Goal: Information Seeking & Learning: Find specific fact

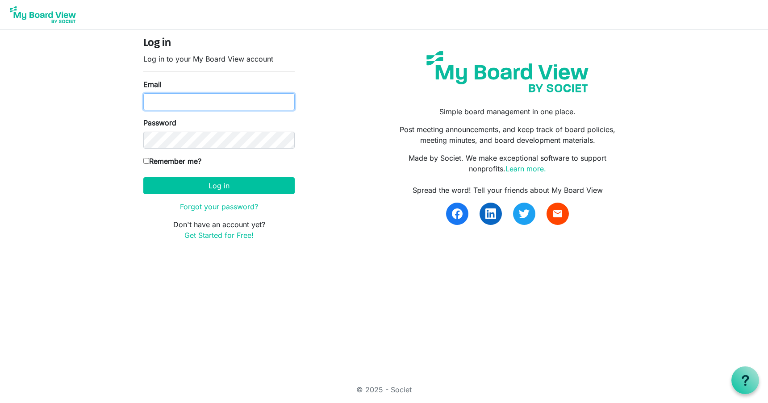
type input "dean.anderson@centryadvisors.com"
click at [193, 159] on label "Remember me?" at bounding box center [172, 161] width 58 height 11
click at [149, 159] on input "Remember me?" at bounding box center [146, 161] width 6 height 6
checkbox input "true"
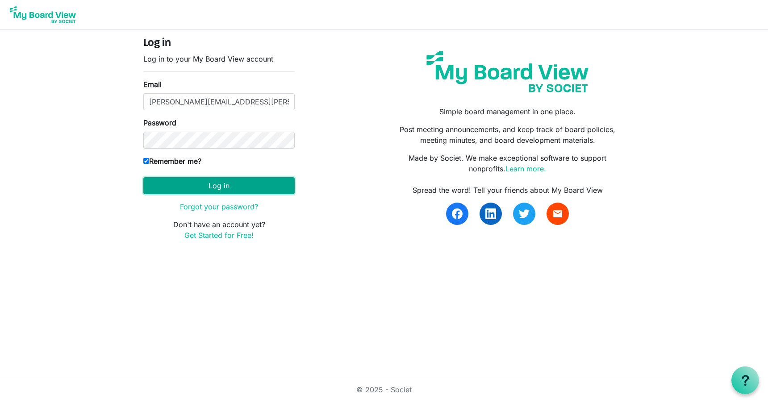
click at [234, 184] on button "Log in" at bounding box center [218, 185] width 151 height 17
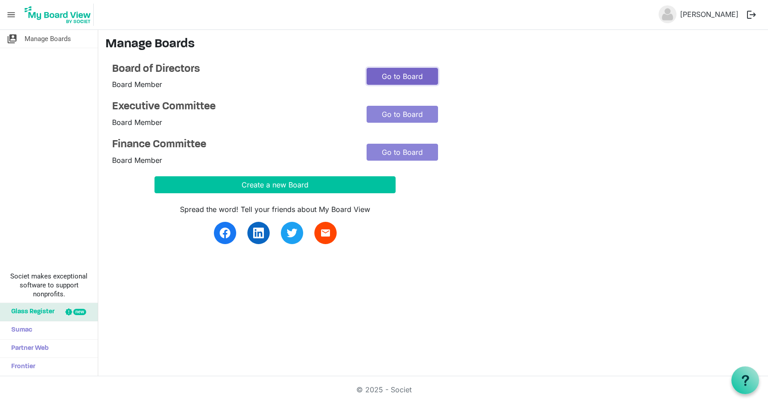
click at [392, 78] on link "Go to Board" at bounding box center [402, 76] width 71 height 17
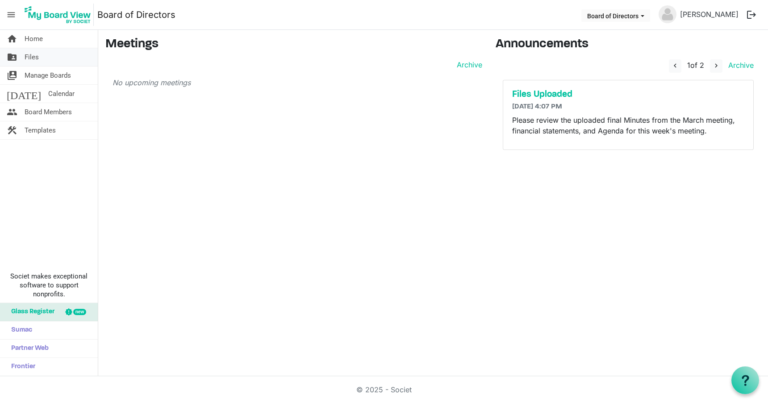
click at [37, 59] on span "Files" at bounding box center [32, 57] width 14 height 18
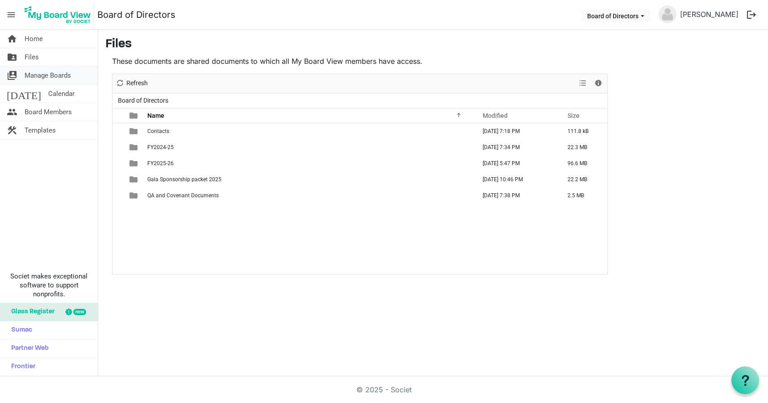
click at [46, 76] on span "Manage Boards" at bounding box center [48, 76] width 46 height 18
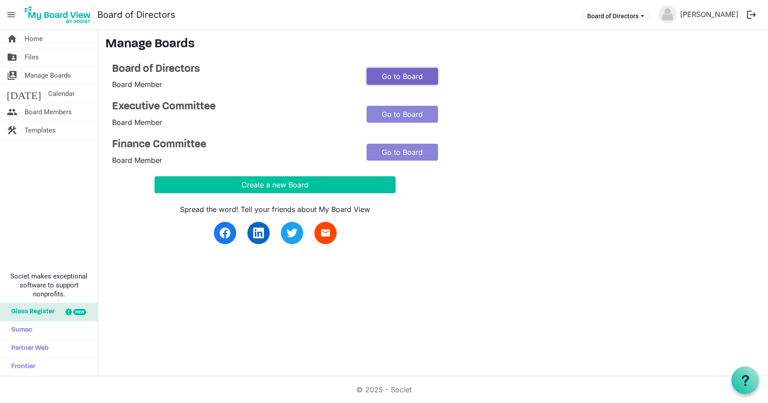
click at [401, 76] on link "Go to Board" at bounding box center [402, 76] width 71 height 17
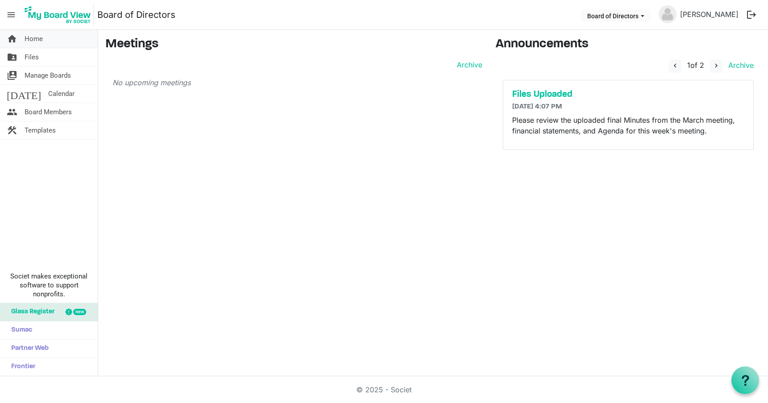
click at [37, 41] on span "Home" at bounding box center [34, 39] width 18 height 18
click at [34, 74] on span "Manage Boards" at bounding box center [48, 76] width 46 height 18
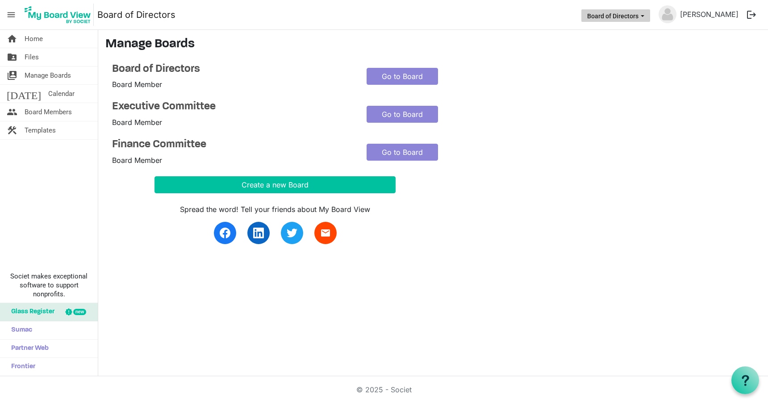
click at [647, 14] on span "Board of Directors dropdownbutton" at bounding box center [643, 16] width 8 height 4
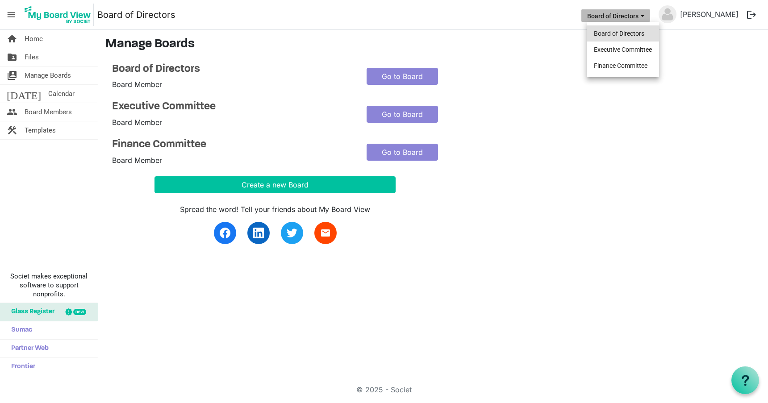
click at [628, 35] on li "Board of Directors" at bounding box center [623, 33] width 72 height 16
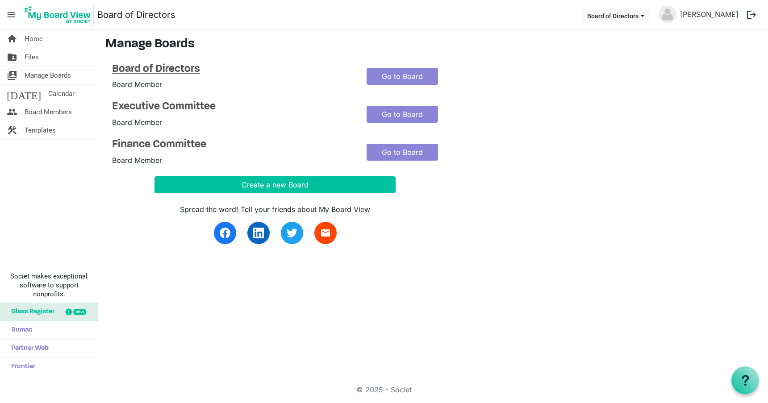
click at [149, 67] on h4 "Board of Directors" at bounding box center [232, 69] width 241 height 13
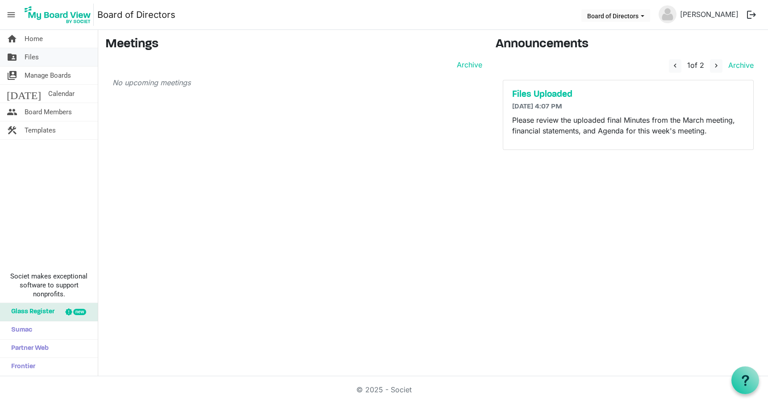
click at [37, 57] on span "Files" at bounding box center [32, 57] width 14 height 18
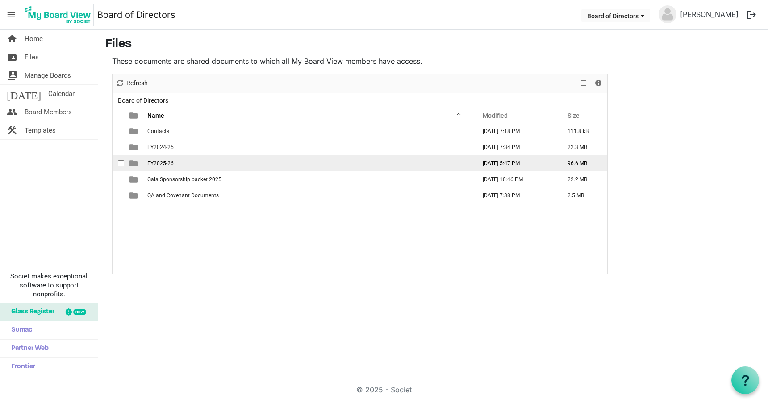
click at [159, 164] on span "FY2025-26" at bounding box center [160, 163] width 26 height 6
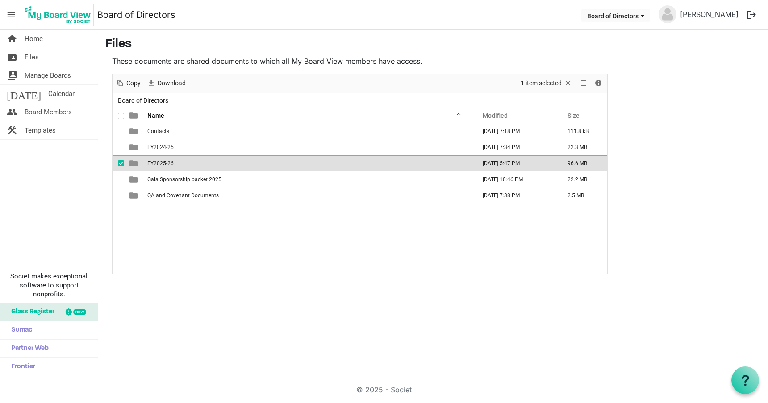
click at [159, 164] on span "FY2025-26" at bounding box center [160, 163] width 26 height 6
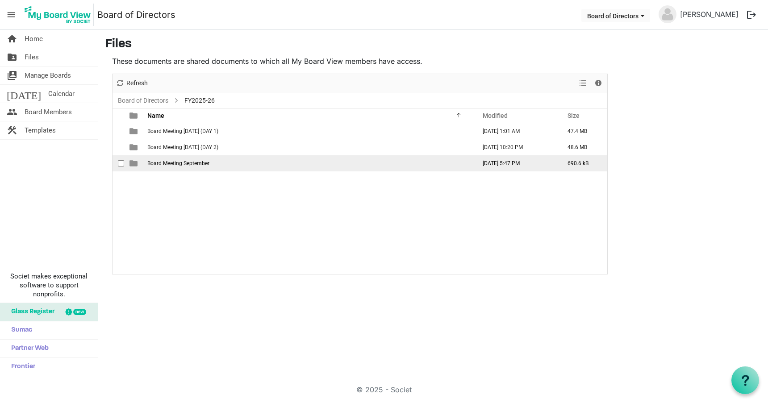
click at [183, 163] on span "Board Meeting September" at bounding box center [178, 163] width 62 height 6
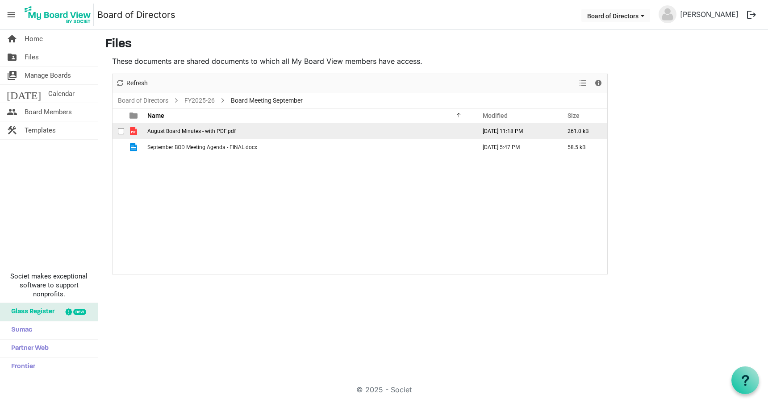
click at [192, 132] on span "August Board Minutes - with PDF.pdf" at bounding box center [191, 131] width 88 height 6
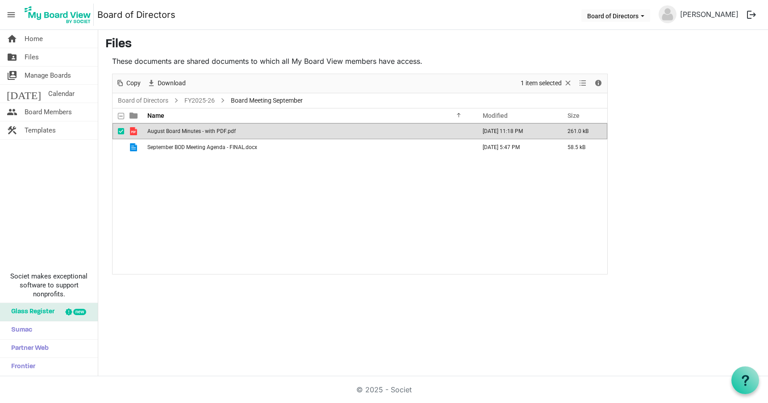
click at [192, 132] on span "August Board Minutes - with PDF.pdf" at bounding box center [191, 131] width 88 height 6
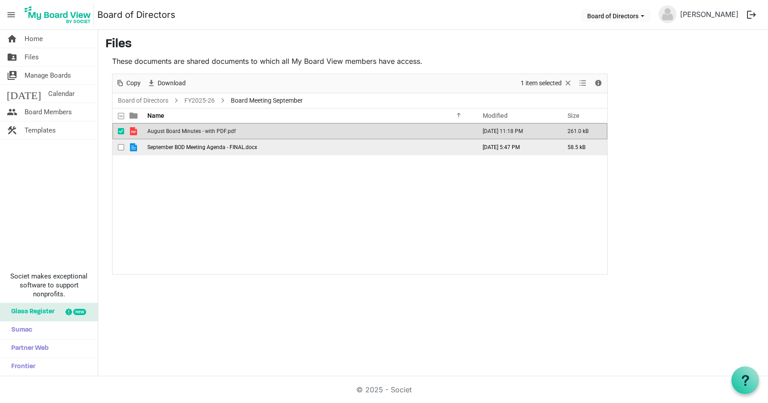
click at [206, 147] on span "September BOD Meeting Agenda - FINAL.docx" at bounding box center [202, 147] width 110 height 6
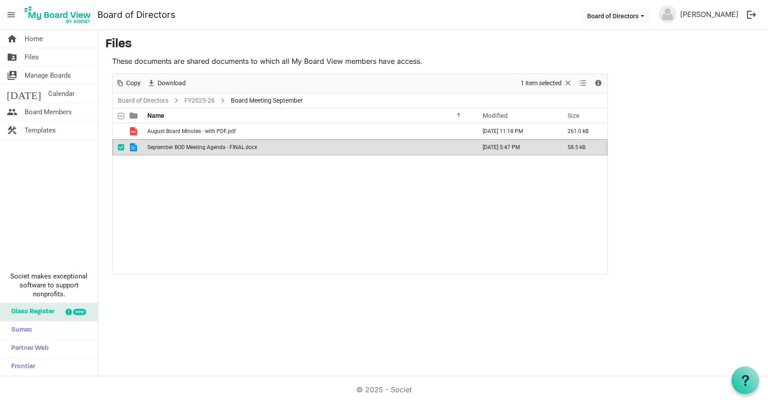
click at [206, 147] on span "September BOD Meeting Agenda - FINAL.docx" at bounding box center [202, 147] width 110 height 6
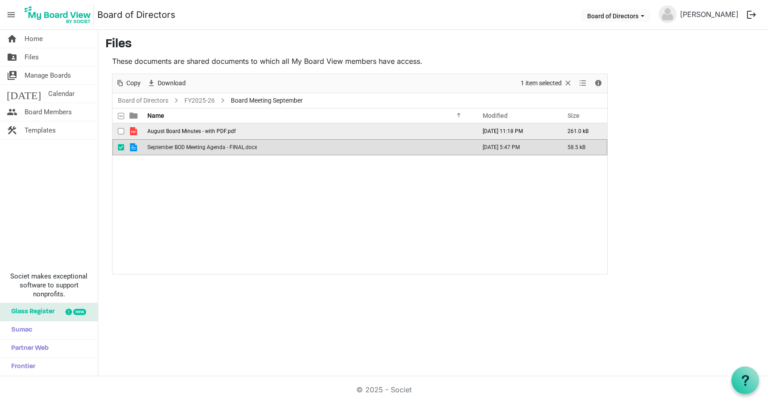
click at [190, 130] on span "August Board Minutes - with PDF.pdf" at bounding box center [191, 131] width 88 height 6
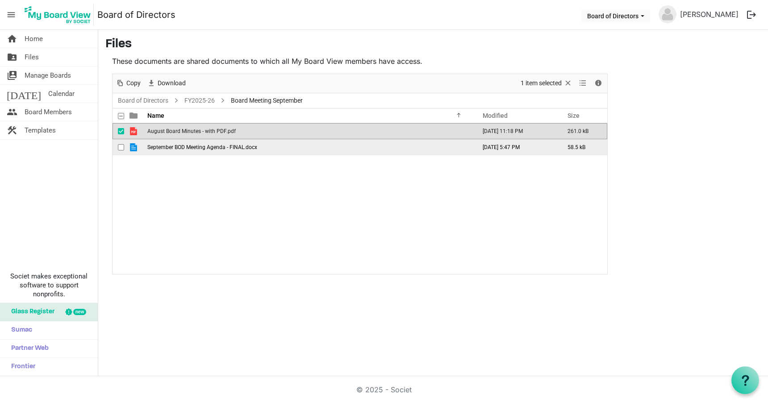
click at [192, 150] on span "September BOD Meeting Agenda - FINAL.docx" at bounding box center [202, 147] width 110 height 6
